Goal: Information Seeking & Learning: Learn about a topic

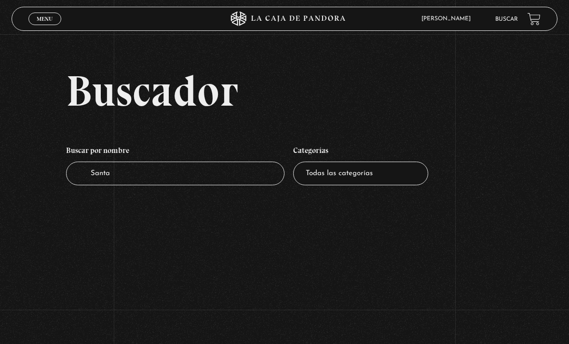
click at [165, 175] on input "Santa" at bounding box center [175, 173] width 218 height 24
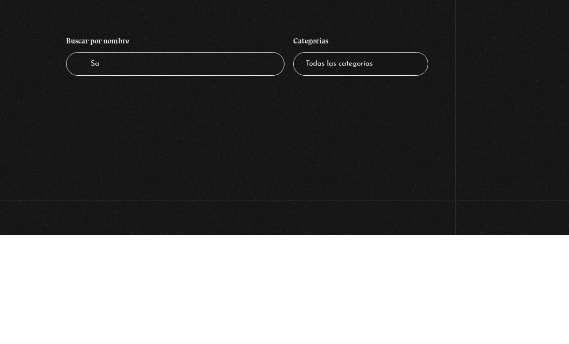
type input "S"
type input "Biblia"
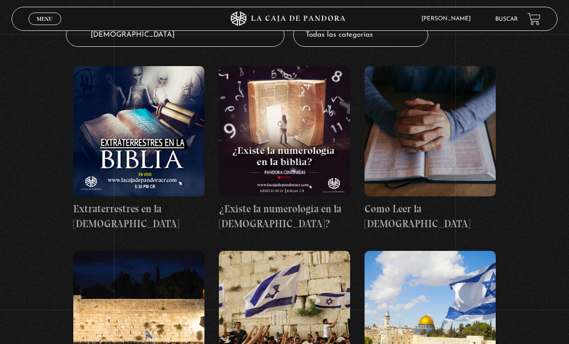
scroll to position [142, 0]
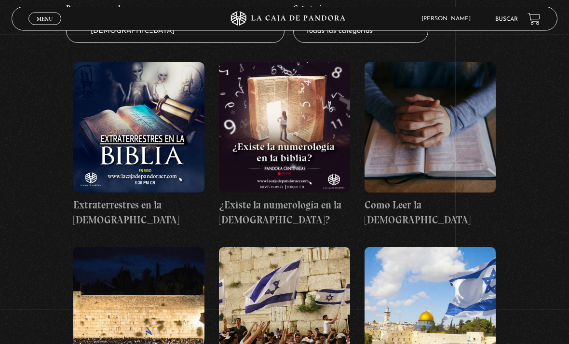
click at [472, 183] on figure at bounding box center [429, 128] width 131 height 130
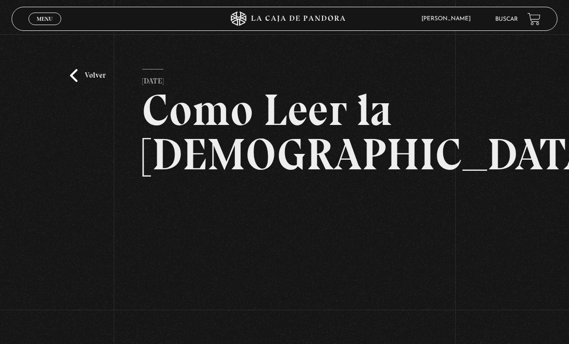
click at [77, 82] on link "Volver" at bounding box center [88, 75] width 36 height 13
click at [84, 78] on link "Volver" at bounding box center [88, 75] width 36 height 13
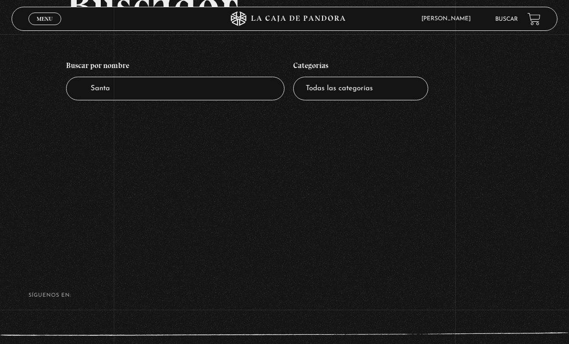
scroll to position [75, 0]
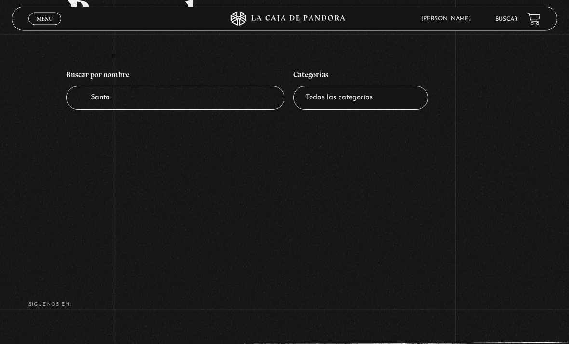
click at [108, 106] on input "Santa" at bounding box center [175, 98] width 218 height 24
type input "S"
type input "Bi"
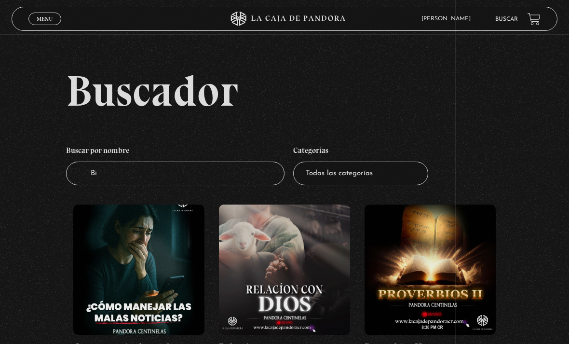
click at [123, 185] on input "Bi" at bounding box center [175, 173] width 218 height 24
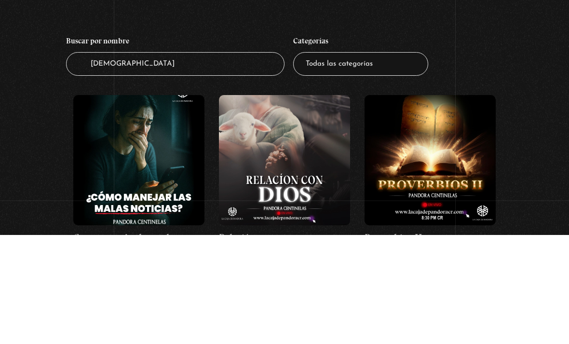
type input "[DEMOGRAPHIC_DATA]"
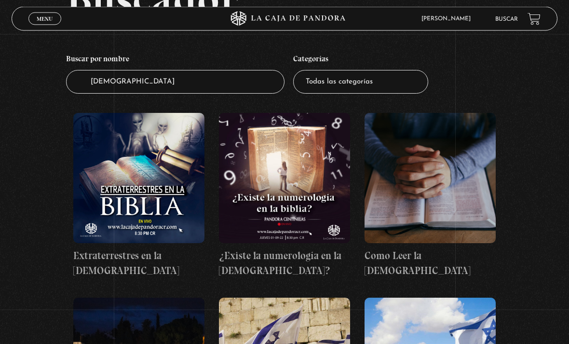
scroll to position [85, 0]
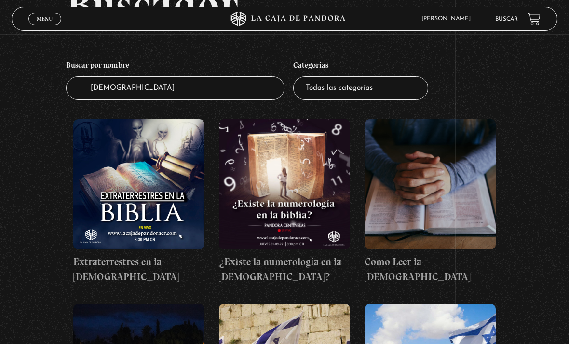
click at [463, 200] on figure at bounding box center [429, 184] width 131 height 130
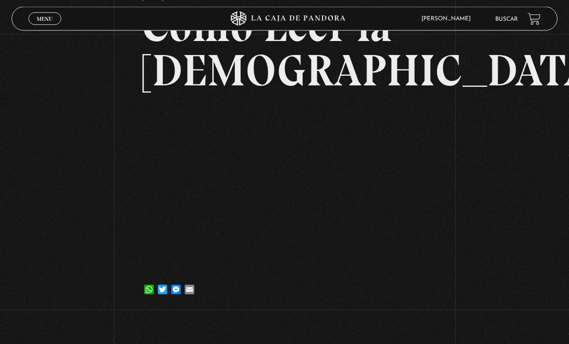
scroll to position [90, 0]
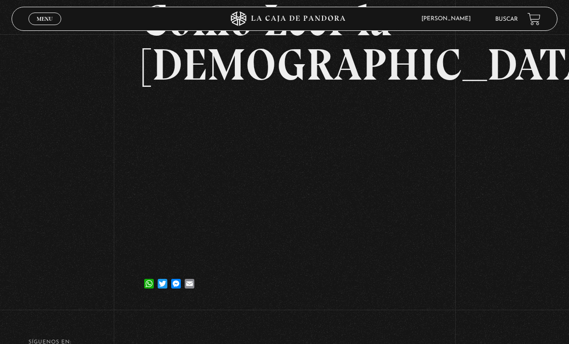
click at [444, 183] on div "Volver [DATE] Como Leer la [DEMOGRAPHIC_DATA] WhatsApp Twitter Messenger Email" at bounding box center [284, 125] width 569 height 361
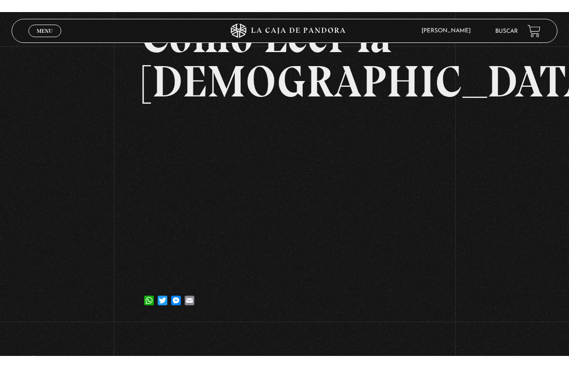
scroll to position [12, 0]
